Goal: Check status: Check status

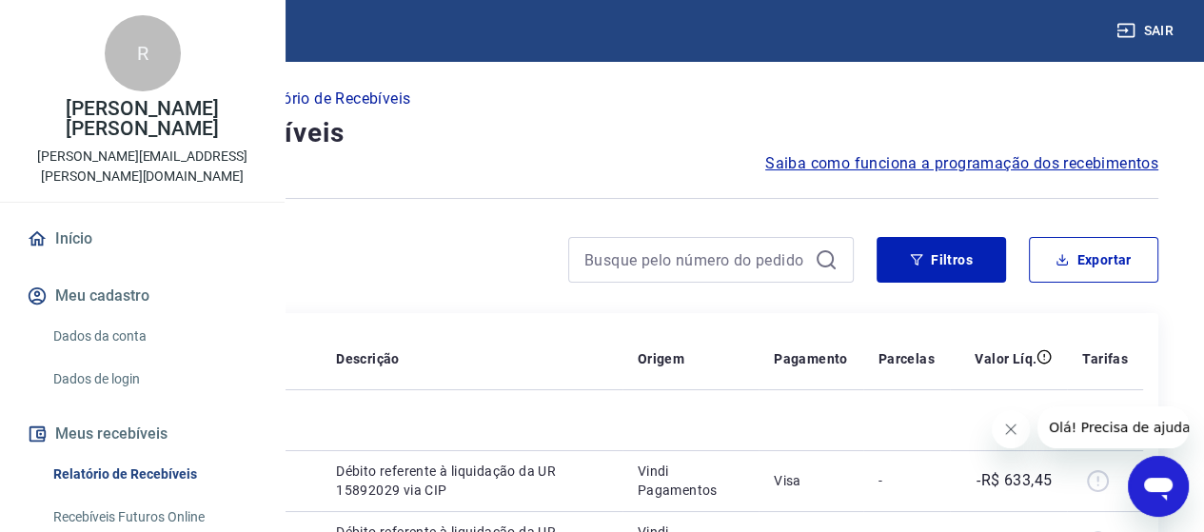
click at [239, 93] on p "/" at bounding box center [235, 99] width 7 height 23
click at [410, 99] on p "Relatório de Recebíveis" at bounding box center [328, 99] width 164 height 23
click at [921, 259] on icon "button" at bounding box center [916, 259] width 13 height 13
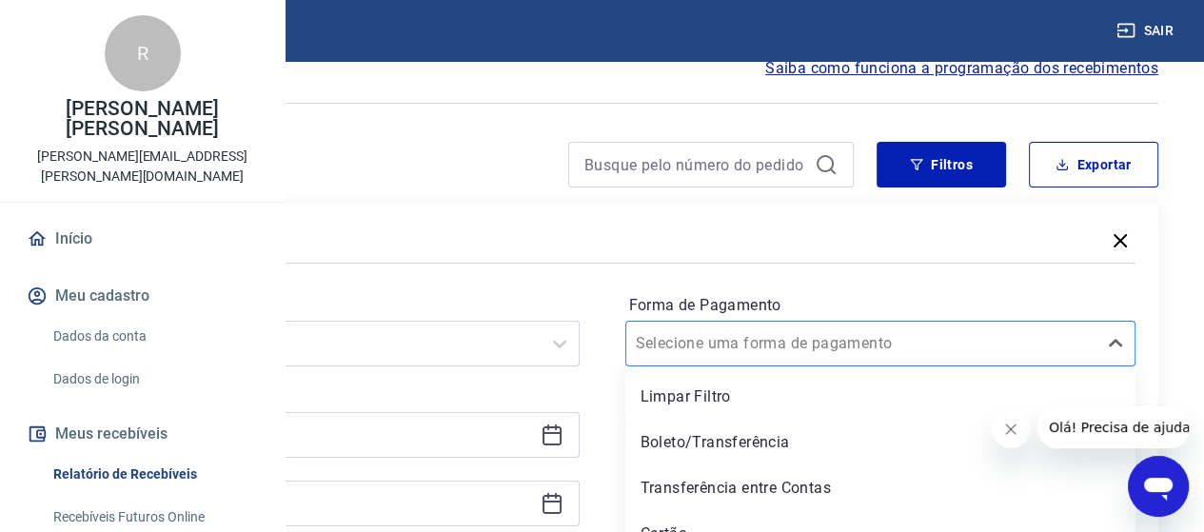
scroll to position [167, 0]
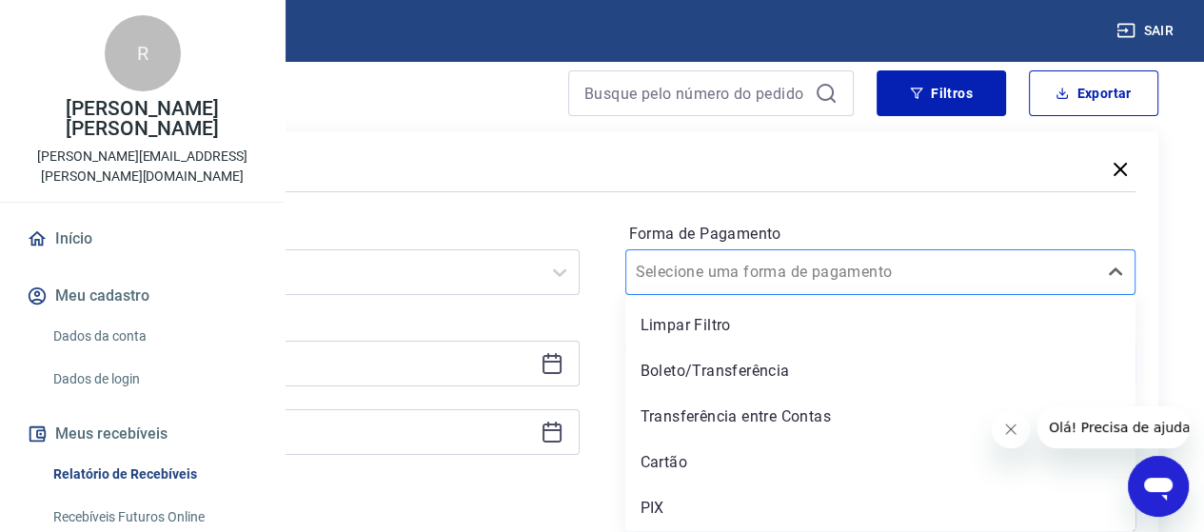
click at [811, 295] on div "option Limpar Filtro focused, 1 of 5. 5 results available. Use Up and Down to c…" at bounding box center [880, 272] width 511 height 46
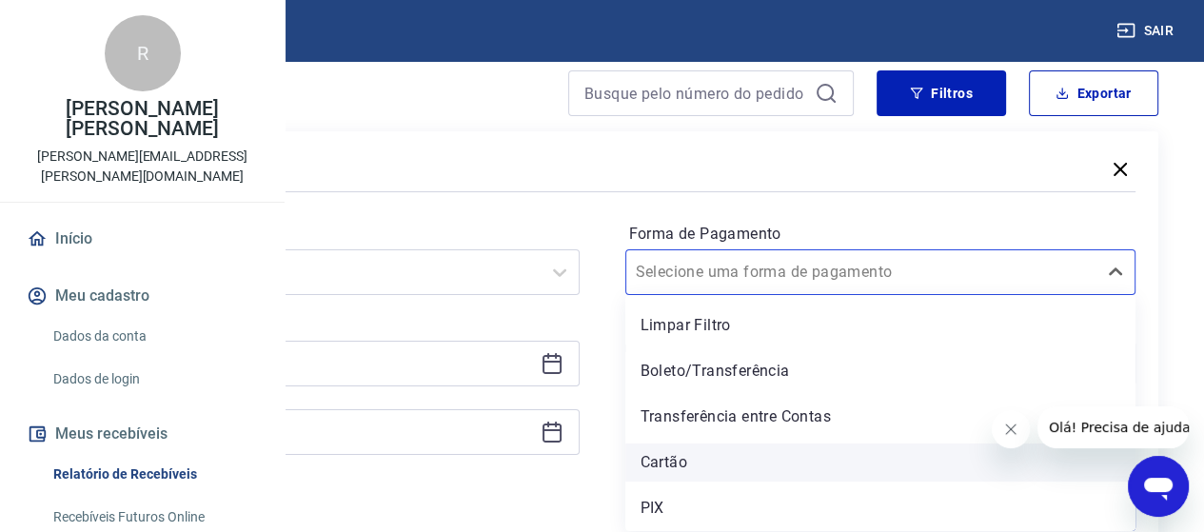
click at [811, 462] on div "Cartão" at bounding box center [880, 462] width 511 height 38
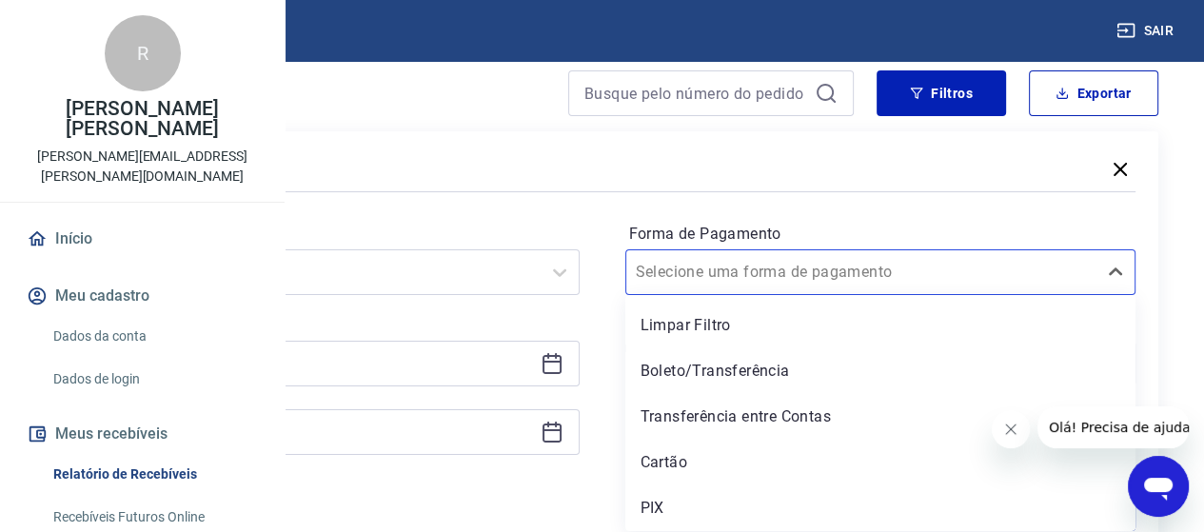
click at [798, 460] on div "Forma de Pagamento option Cartão focused, 4 of 5. 5 results available. Use Up a…" at bounding box center [880, 348] width 511 height 259
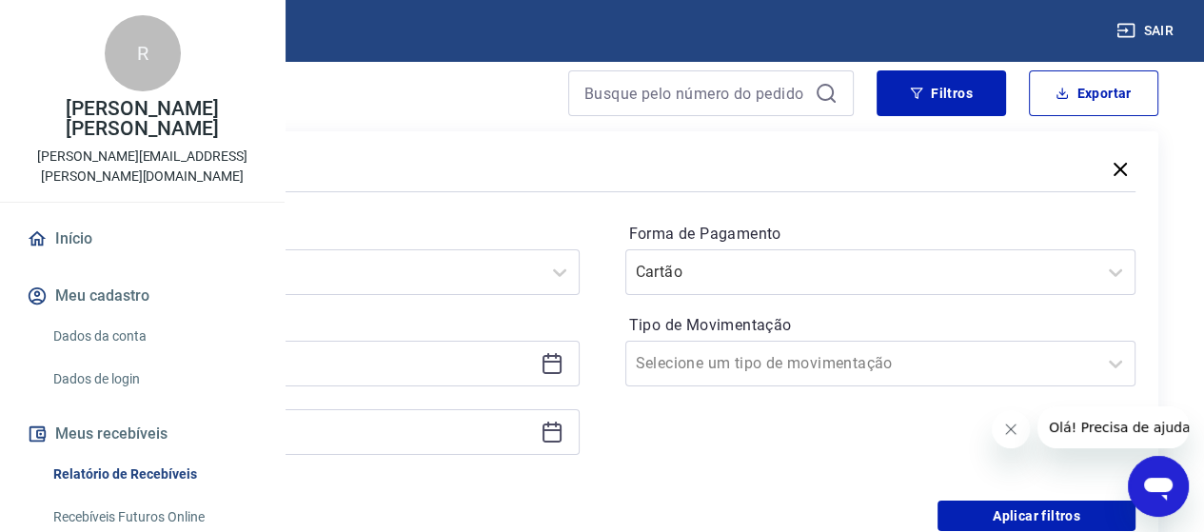
click at [798, 460] on div "Forma de Pagamento Cartão Tipo de Movimentação Selecione um tipo de movimentação" at bounding box center [880, 348] width 511 height 259
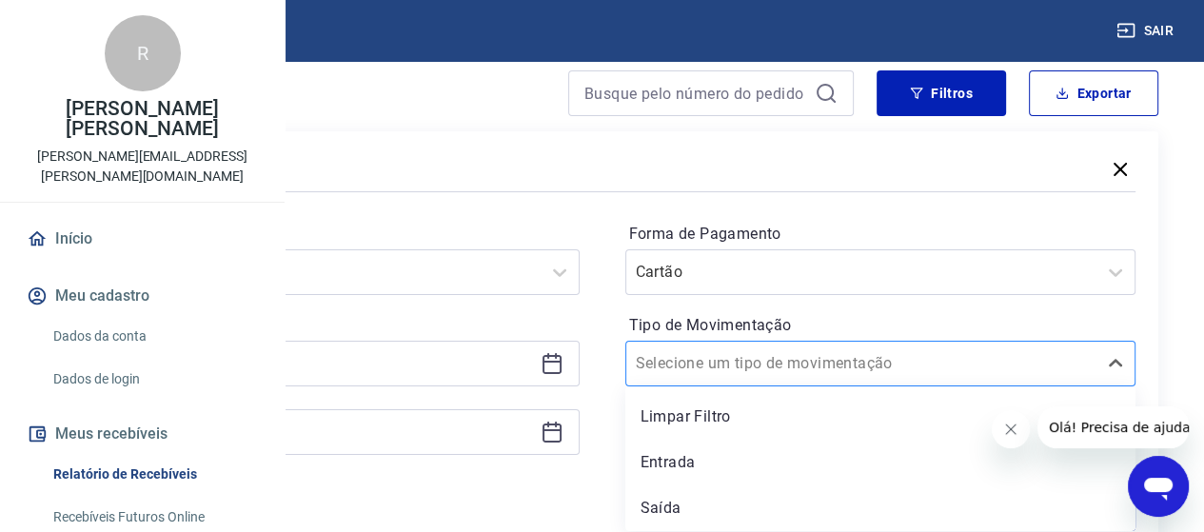
click at [800, 364] on input "Tipo de Movimentação" at bounding box center [732, 363] width 192 height 23
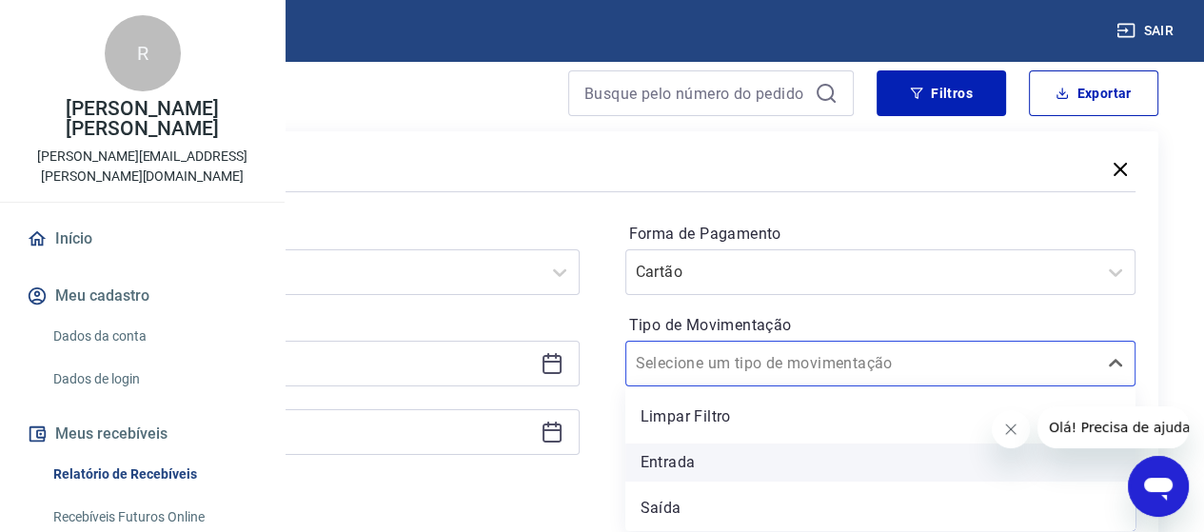
click at [813, 460] on div "Entrada" at bounding box center [880, 462] width 511 height 38
click at [813, 460] on div "Forma de Pagamento Cartão Tipo de Movimentação option Entrada focused, 2 of 3. …" at bounding box center [880, 348] width 511 height 259
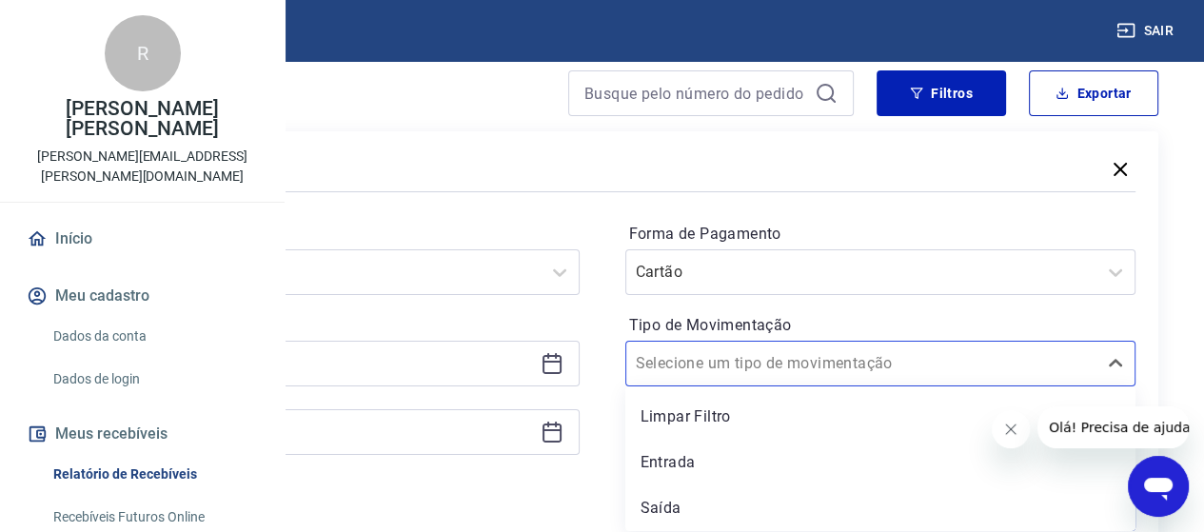
click at [811, 458] on div "Forma de Pagamento Cartão Tipo de Movimentação option Entrada focused, 2 of 3. …" at bounding box center [880, 348] width 511 height 259
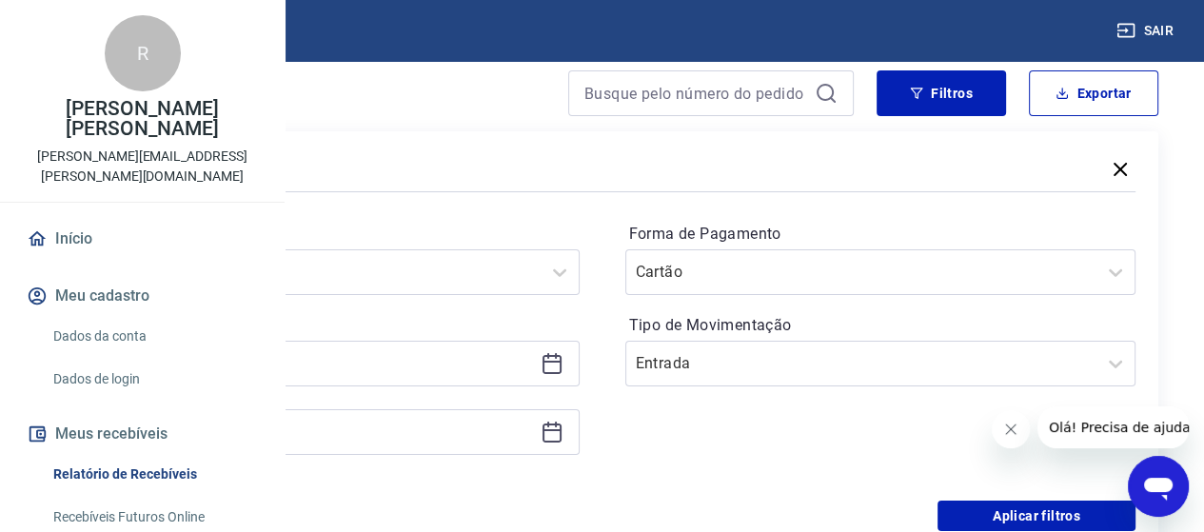
click at [811, 458] on div "Forma de Pagamento Cartão Tipo de Movimentação Entrada" at bounding box center [880, 348] width 511 height 259
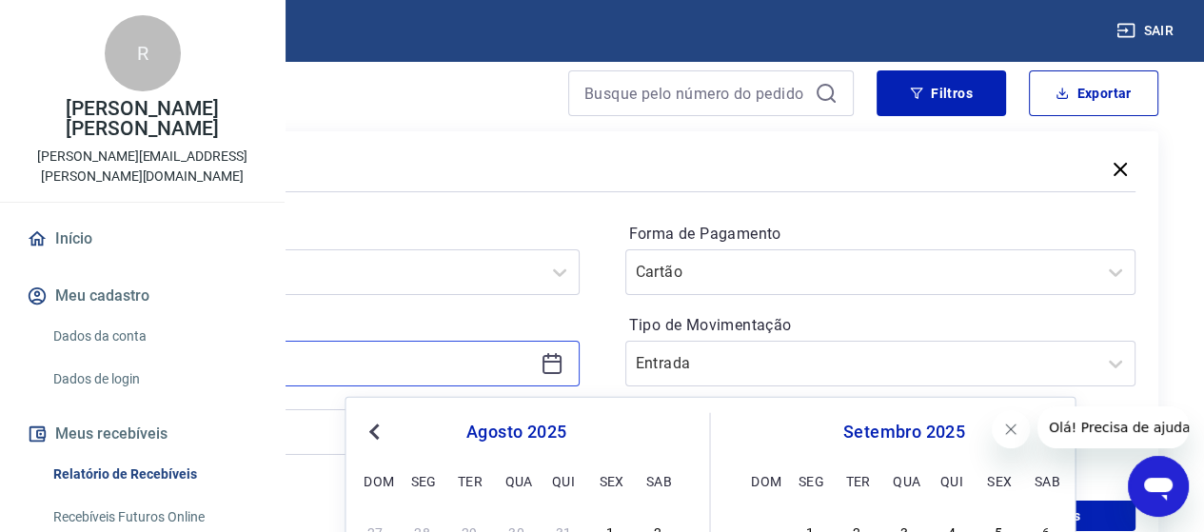
click at [446, 357] on input at bounding box center [309, 363] width 448 height 29
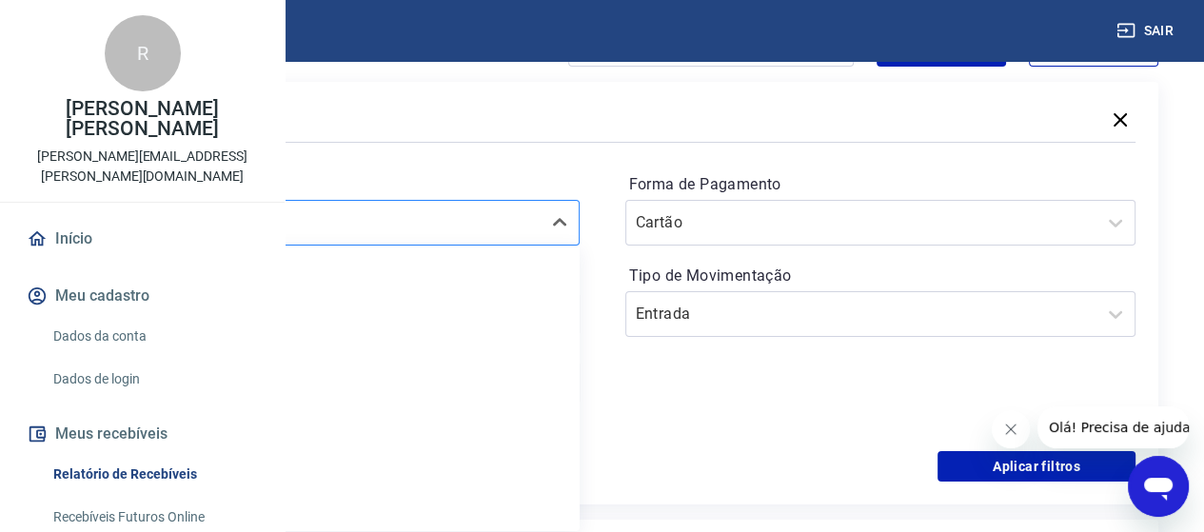
click at [445, 246] on div "option Limpar Filtro focused, 1 of 7. 7 results available. Use Up and Down to c…" at bounding box center [324, 223] width 511 height 46
click at [271, 218] on input "Período" at bounding box center [175, 222] width 192 height 23
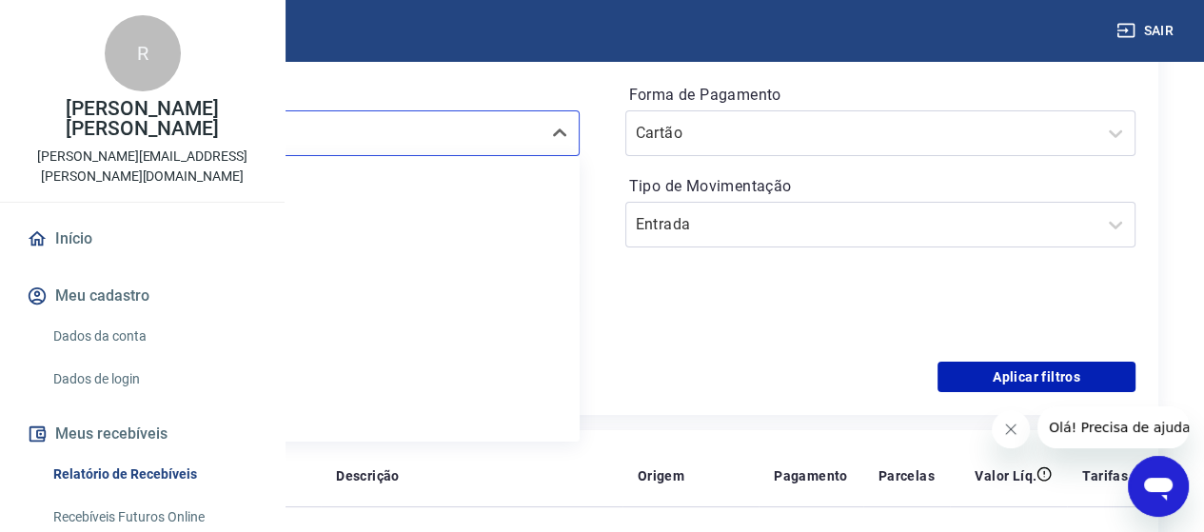
scroll to position [0, 0]
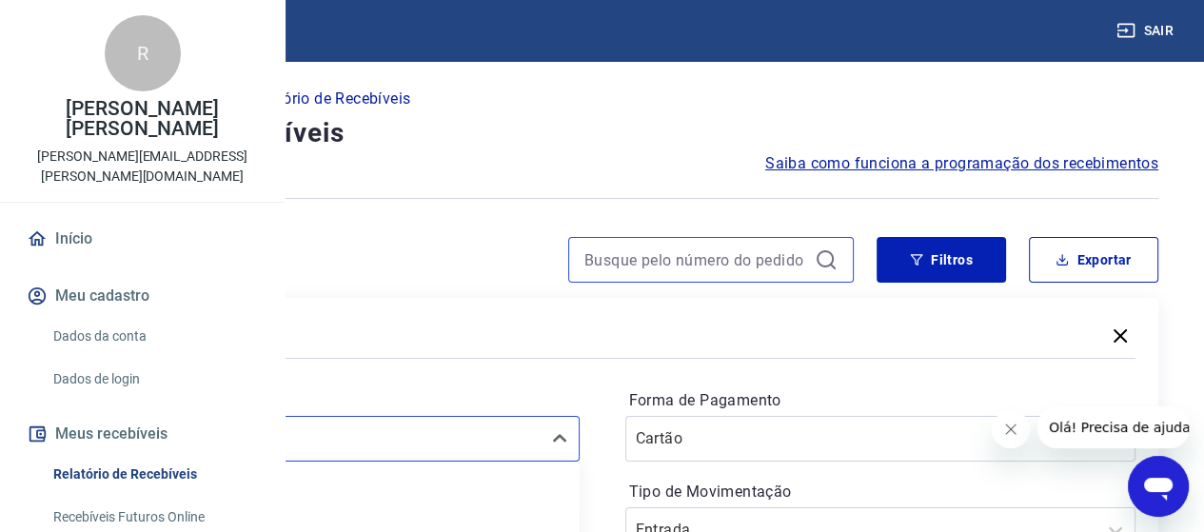
click at [720, 255] on input at bounding box center [695, 260] width 223 height 29
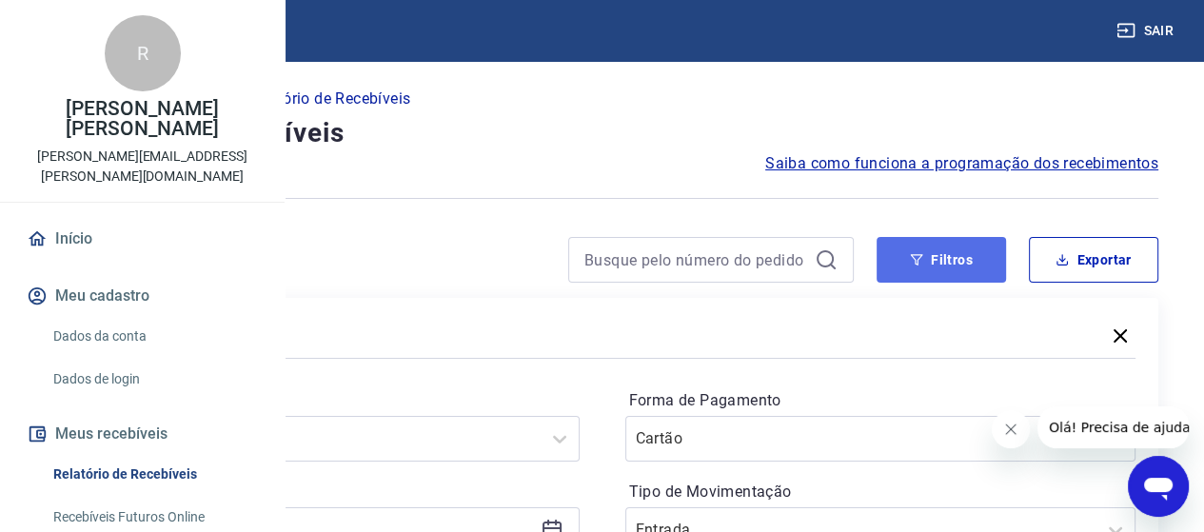
click at [921, 255] on icon "button" at bounding box center [917, 259] width 12 height 11
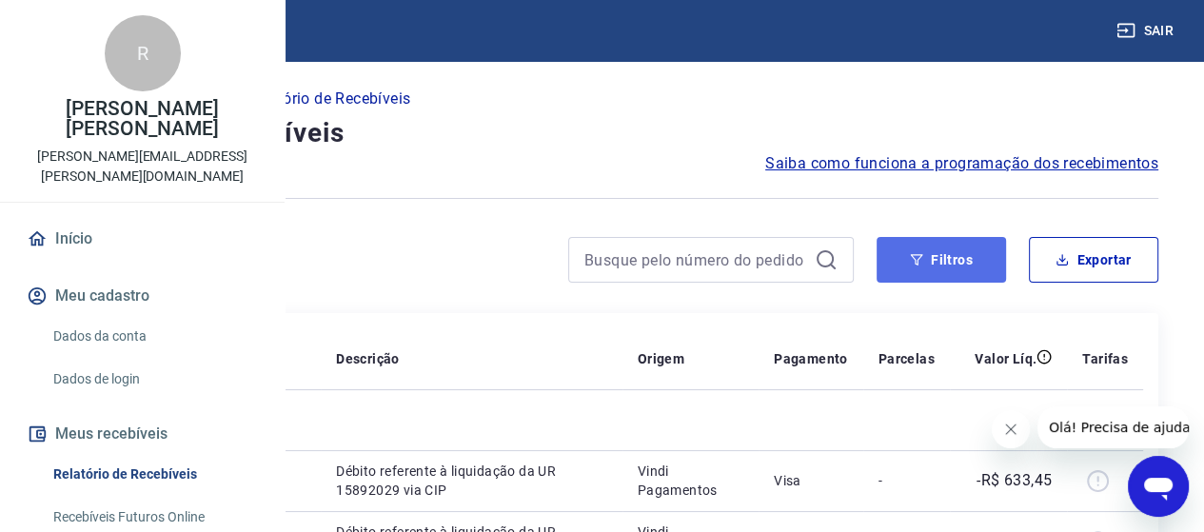
click at [936, 256] on button "Filtros" at bounding box center [940, 260] width 129 height 46
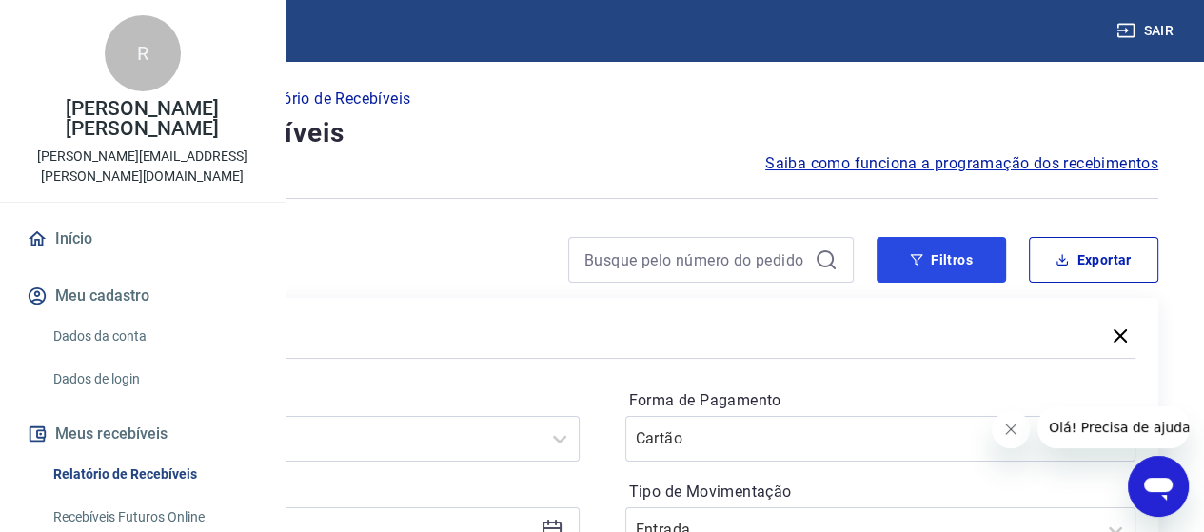
scroll to position [190, 0]
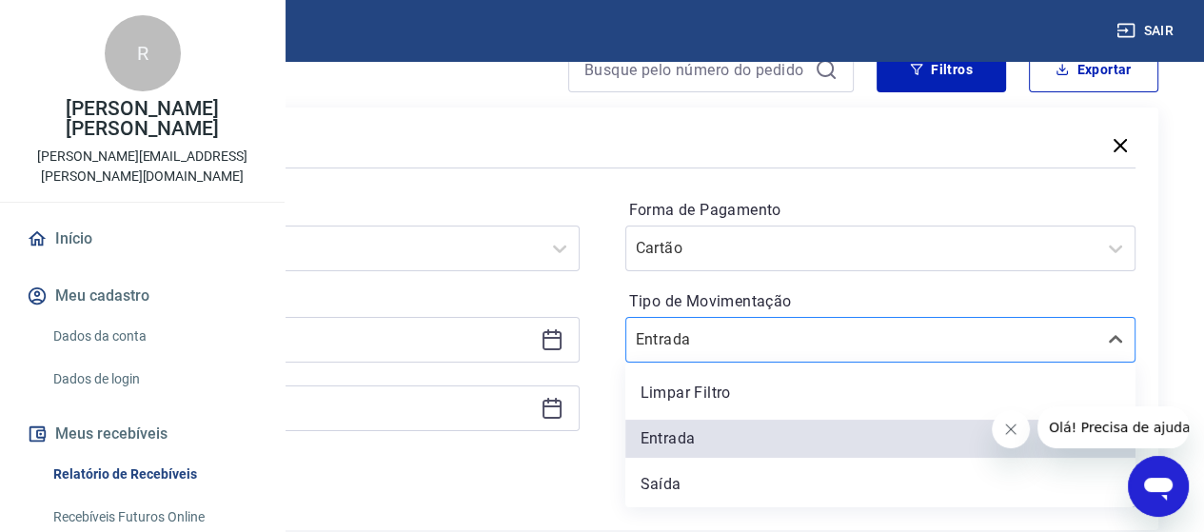
click at [798, 341] on input "Tipo de Movimentação" at bounding box center [732, 339] width 192 height 23
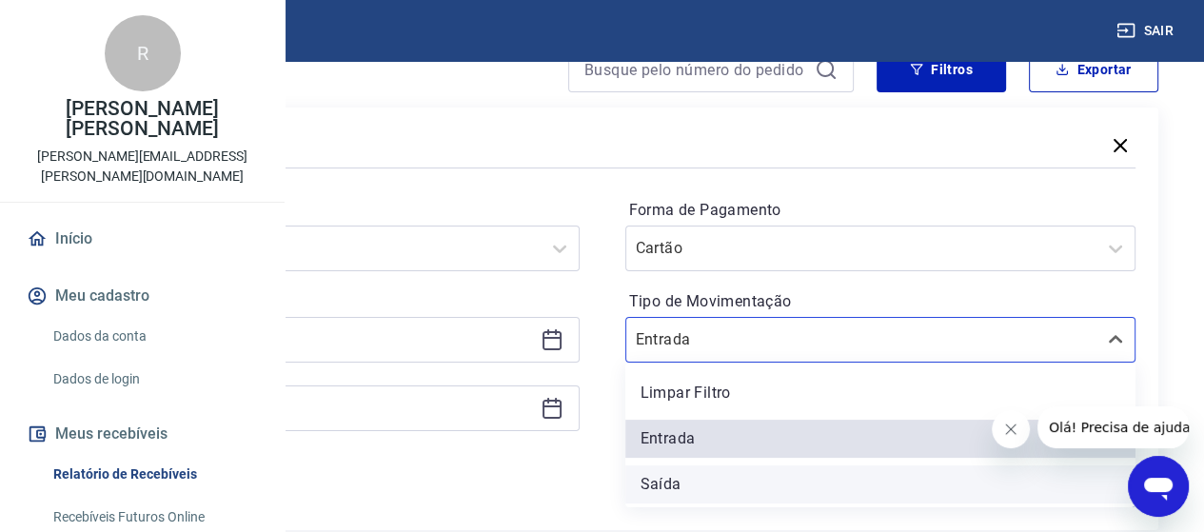
click at [802, 485] on div "Saída" at bounding box center [880, 484] width 511 height 38
click at [802, 485] on div "Aplicar filtros" at bounding box center [602, 492] width 1067 height 30
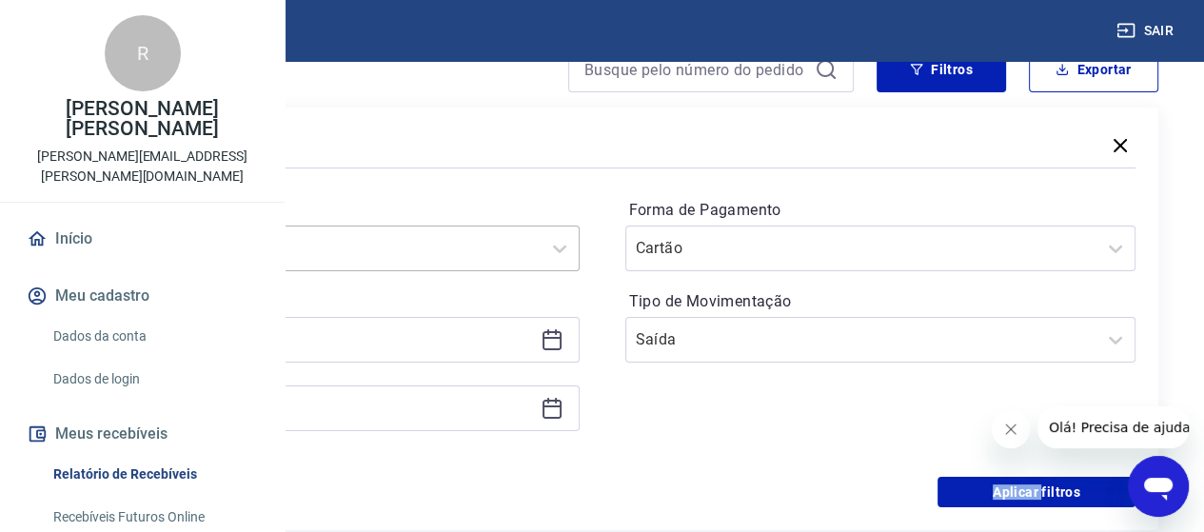
scroll to position [216, 0]
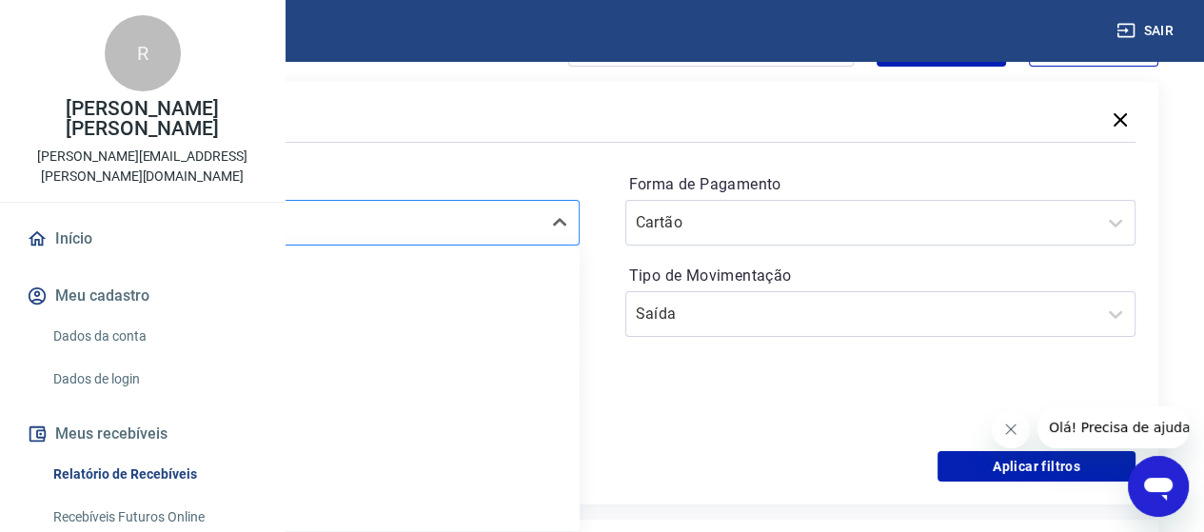
click at [393, 241] on div "Selecione um período" at bounding box center [324, 223] width 511 height 46
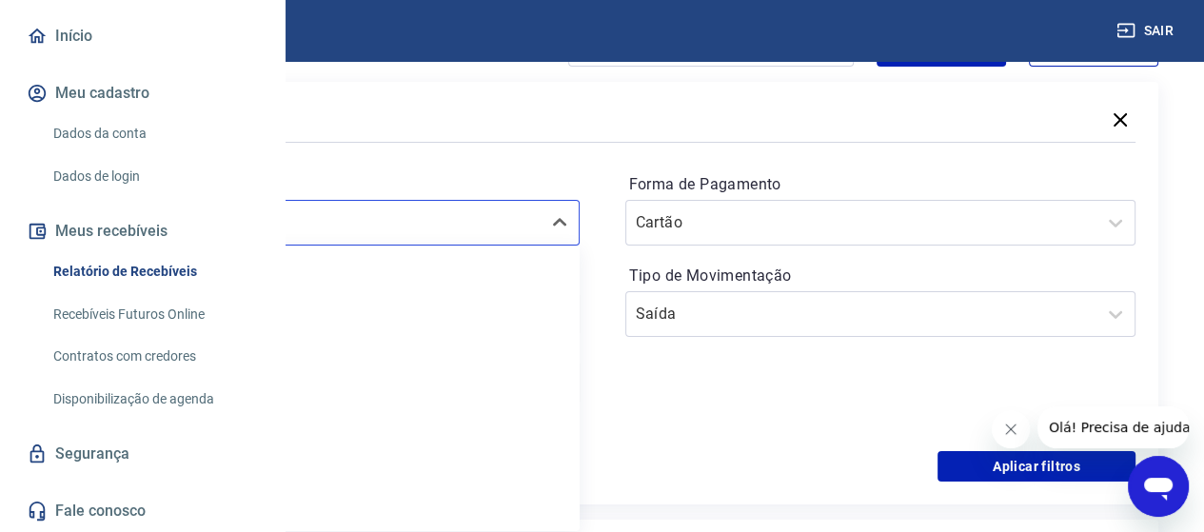
scroll to position [223, 0]
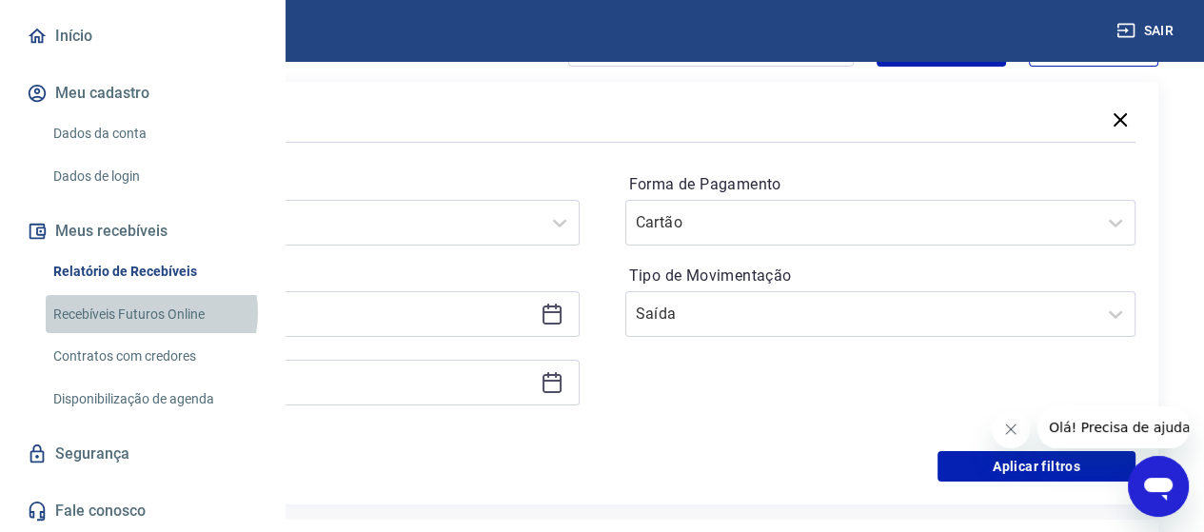
click at [150, 313] on link "Recebíveis Futuros Online" at bounding box center [154, 314] width 216 height 39
